Goal: Transaction & Acquisition: Obtain resource

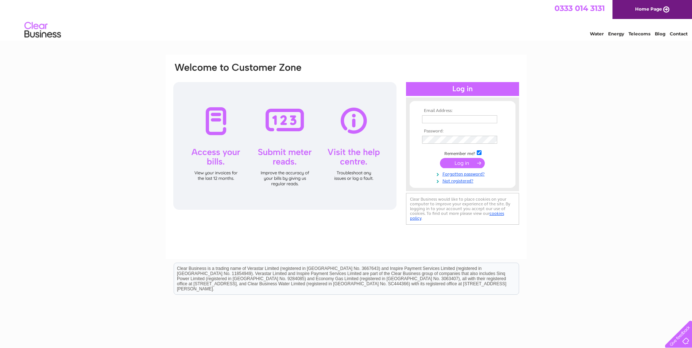
type input "[EMAIL_ADDRESS][DOMAIN_NAME]"
click at [460, 162] on input "submit" at bounding box center [462, 163] width 45 height 10
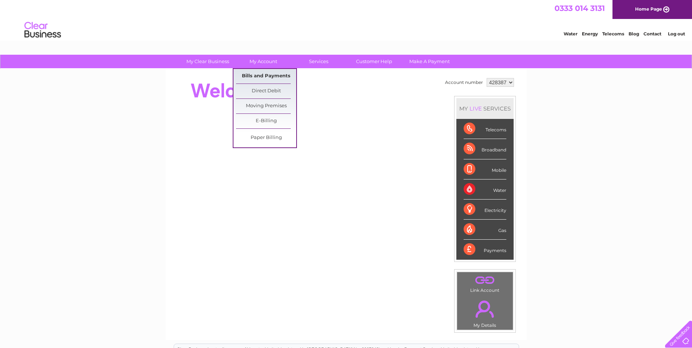
click at [261, 75] on link "Bills and Payments" at bounding box center [266, 76] width 60 height 15
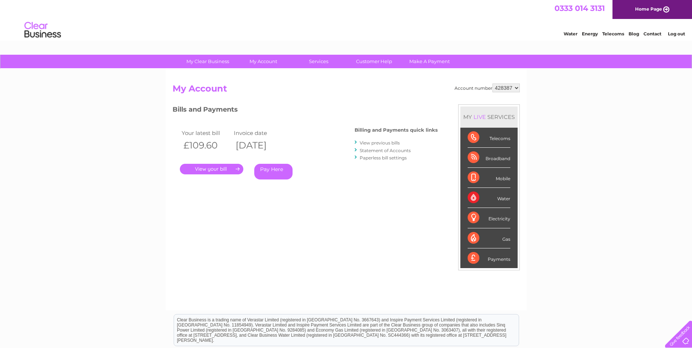
click at [220, 171] on link "." at bounding box center [211, 169] width 63 height 11
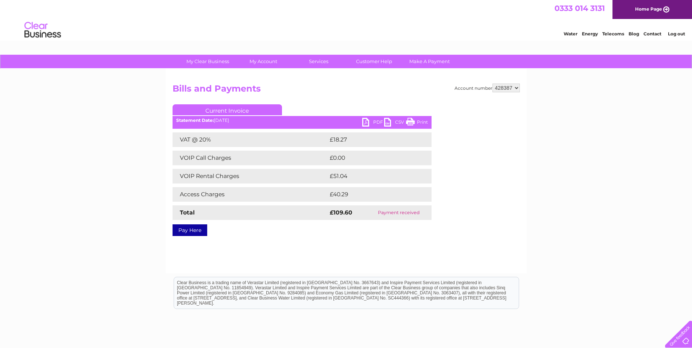
click at [374, 121] on link "PDF" at bounding box center [373, 123] width 22 height 11
